Goal: Task Accomplishment & Management: Use online tool/utility

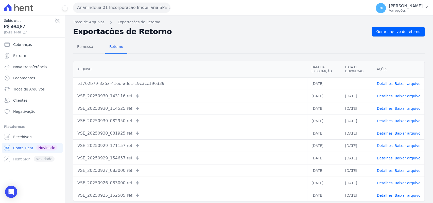
click at [252, 59] on div "Arquivo Data da Exportação Data de Download Ações 51702b79-325a-416d-ade1-19c3c…" at bounding box center [249, 131] width 368 height 145
click at [223, 42] on div "Remessa Retorno" at bounding box center [249, 47] width 352 height 13
click at [127, 5] on button "Ananindeua 01 Incorporacao Imobiliaria SPE LTDA" at bounding box center [121, 8] width 97 height 10
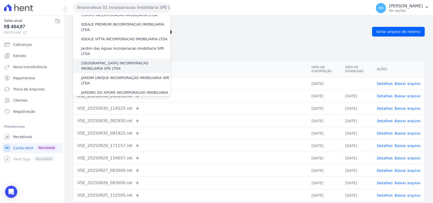
scroll to position [74, 0]
click at [223, 37] on div "Remessa Retorno [GEOGRAPHIC_DATA] Data da Exportação Data de Download Ações 517…" at bounding box center [249, 128] width 352 height 183
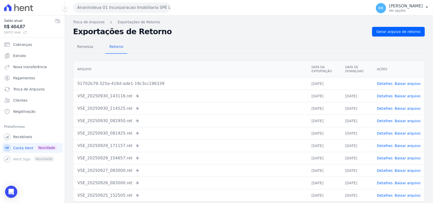
click at [111, 7] on button "Ananindeua 01 Incorporacao Imobiliaria SPE LTDA" at bounding box center [121, 8] width 97 height 10
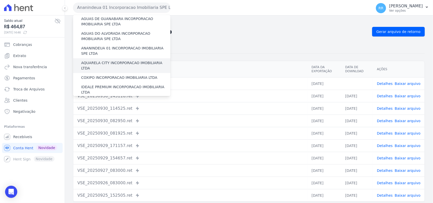
scroll to position [0, 0]
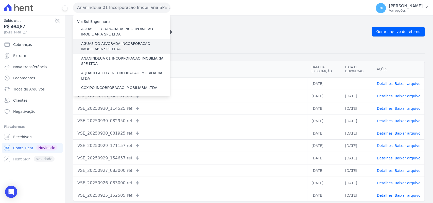
click at [108, 47] on label "AGUAS DO ALVORADA INCORPORACAO IMOBILIARIA SPE LTDA" at bounding box center [125, 46] width 89 height 11
click at [0, 0] on input "AGUAS DO ALVORADA INCORPORACAO IMOBILIARIA SPE LTDA" at bounding box center [0, 0] width 0 height 0
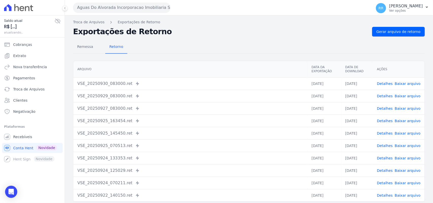
click at [111, 6] on button "Aguas Do Alvorada Incorporacao Imobiliaria SPE LTDA" at bounding box center [121, 8] width 97 height 10
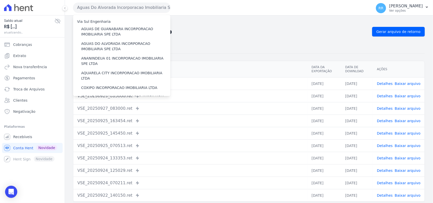
click at [108, 24] on div "Via Sul Engenharia" at bounding box center [121, 21] width 97 height 5
click at [105, 26] on label "AGUAS DE GUANABARA INCORPORACAO IMOBILIARIA SPE LTDA" at bounding box center [125, 31] width 89 height 11
click at [0, 0] on input "AGUAS DE GUANABARA INCORPORACAO IMOBILIARIA SPE LTDA" at bounding box center [0, 0] width 0 height 0
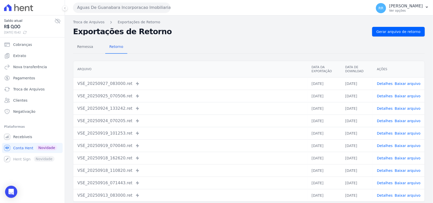
click at [413, 37] on div "Remessa Retorno [GEOGRAPHIC_DATA] Data da Exportação Data de Download Ações VSE…" at bounding box center [249, 128] width 352 height 183
click at [412, 31] on span "Gerar arquivo de retorno" at bounding box center [398, 31] width 44 height 5
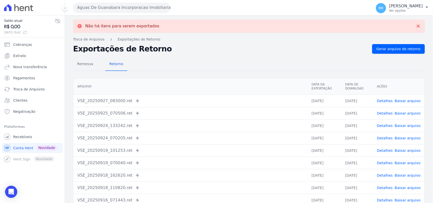
click at [212, 69] on div "Remessa Retorno" at bounding box center [249, 64] width 352 height 13
click at [214, 54] on div "Remessa Retorno [GEOGRAPHIC_DATA] Data da Exportação Data de Download Ações VSE…" at bounding box center [249, 145] width 352 height 183
click at [207, 51] on h2 "Exportações de Retorno" at bounding box center [220, 48] width 295 height 7
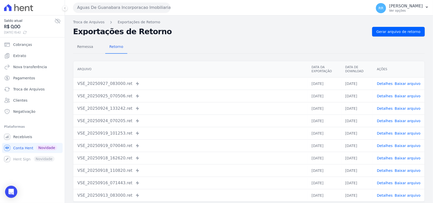
click at [387, 41] on div "Remessa Retorno" at bounding box center [249, 47] width 352 height 13
click at [392, 30] on span "Gerar arquivo de retorno" at bounding box center [398, 31] width 44 height 5
click at [84, 50] on span "Remessa" at bounding box center [85, 47] width 22 height 10
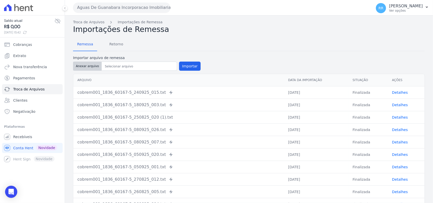
click at [94, 67] on button "Anexar arquivo" at bounding box center [87, 66] width 29 height 9
type input "cobrem001_1836_60167-5_300925_022.TXT"
click at [179, 62] on button "Importar" at bounding box center [190, 66] width 22 height 9
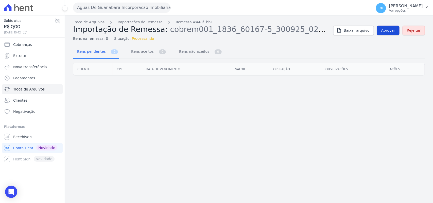
click at [392, 34] on link "Aprovar" at bounding box center [388, 31] width 23 height 10
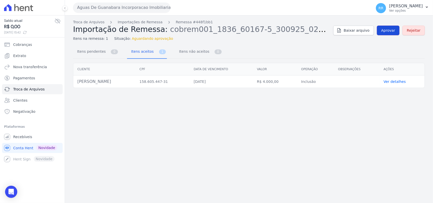
click at [392, 30] on span "Aprovar" at bounding box center [388, 30] width 14 height 5
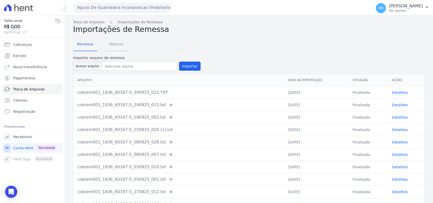
click at [117, 40] on span "Retorno" at bounding box center [116, 44] width 20 height 10
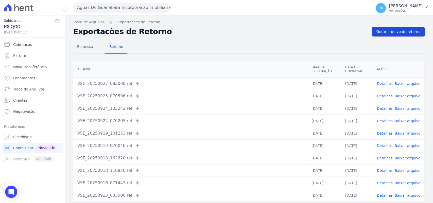
click at [407, 33] on span "Gerar arquivo de retorno" at bounding box center [398, 31] width 44 height 5
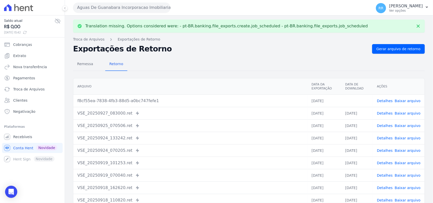
click at [410, 100] on link "Baixar arquivo" at bounding box center [407, 101] width 26 height 4
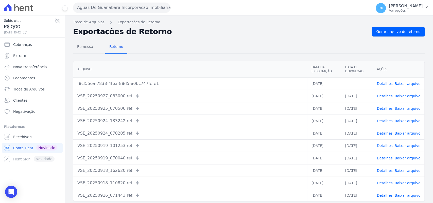
click at [162, 76] on th "Arquivo" at bounding box center [190, 69] width 234 height 16
